Goal: Use online tool/utility: Utilize a website feature to perform a specific function

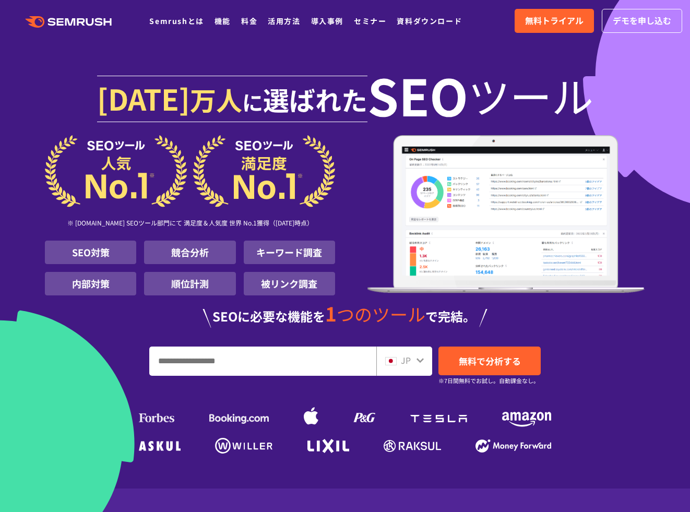
click at [217, 370] on input "URL、キーワードを入力してください" at bounding box center [263, 361] width 226 height 28
paste input "**********"
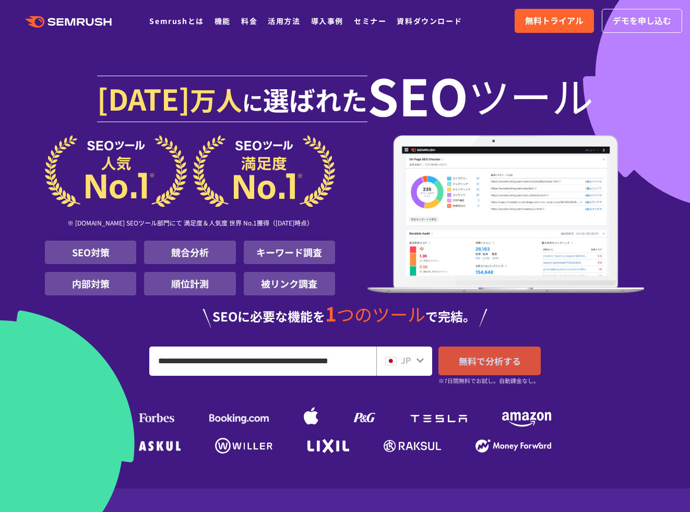
type input "**********"
click at [505, 362] on span "無料で分析する" at bounding box center [490, 360] width 62 height 13
